Goal: Task Accomplishment & Management: Use online tool/utility

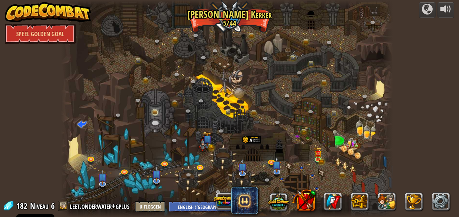
select select "nl-[GEOGRAPHIC_DATA]"
click at [318, 160] on link at bounding box center [319, 159] width 14 height 14
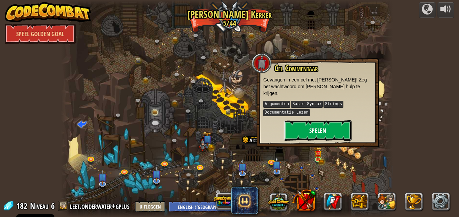
click at [317, 127] on button "Spelen" at bounding box center [318, 130] width 68 height 20
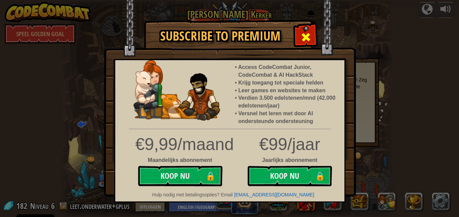
click at [306, 32] on span at bounding box center [305, 37] width 11 height 11
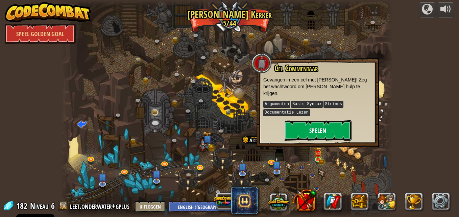
click at [313, 123] on button "Spelen" at bounding box center [318, 130] width 68 height 20
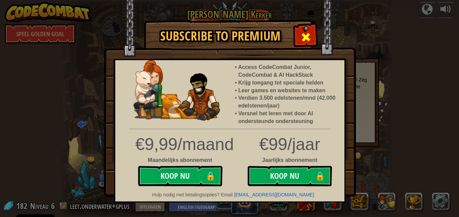
click at [309, 29] on div at bounding box center [305, 36] width 21 height 21
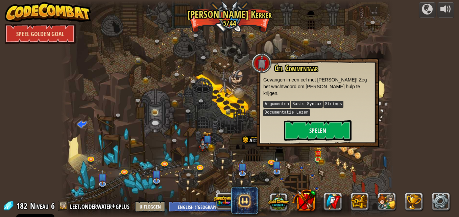
click at [50, 30] on link "Speel Golden Goal" at bounding box center [40, 34] width 71 height 20
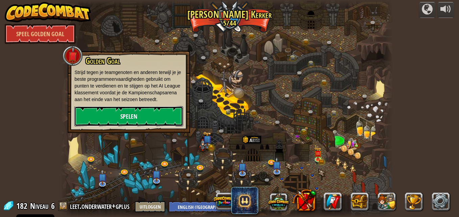
click at [133, 112] on link "Spelen" at bounding box center [128, 116] width 109 height 20
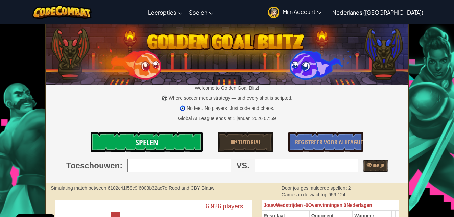
click at [172, 136] on link "Spelen" at bounding box center [147, 142] width 112 height 20
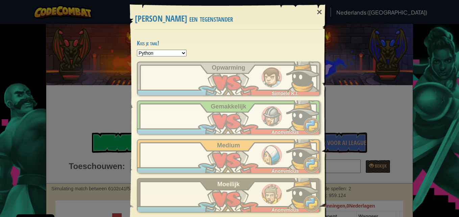
scroll to position [25, 0]
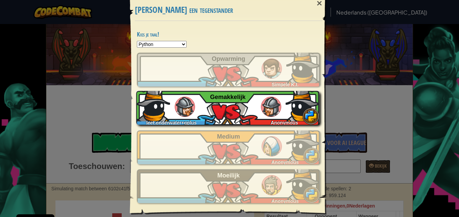
click at [253, 103] on div "leet.onderwater+gplus Anonymous Gemakkelijk" at bounding box center [227, 108] width 183 height 34
